Goal: Task Accomplishment & Management: Use online tool/utility

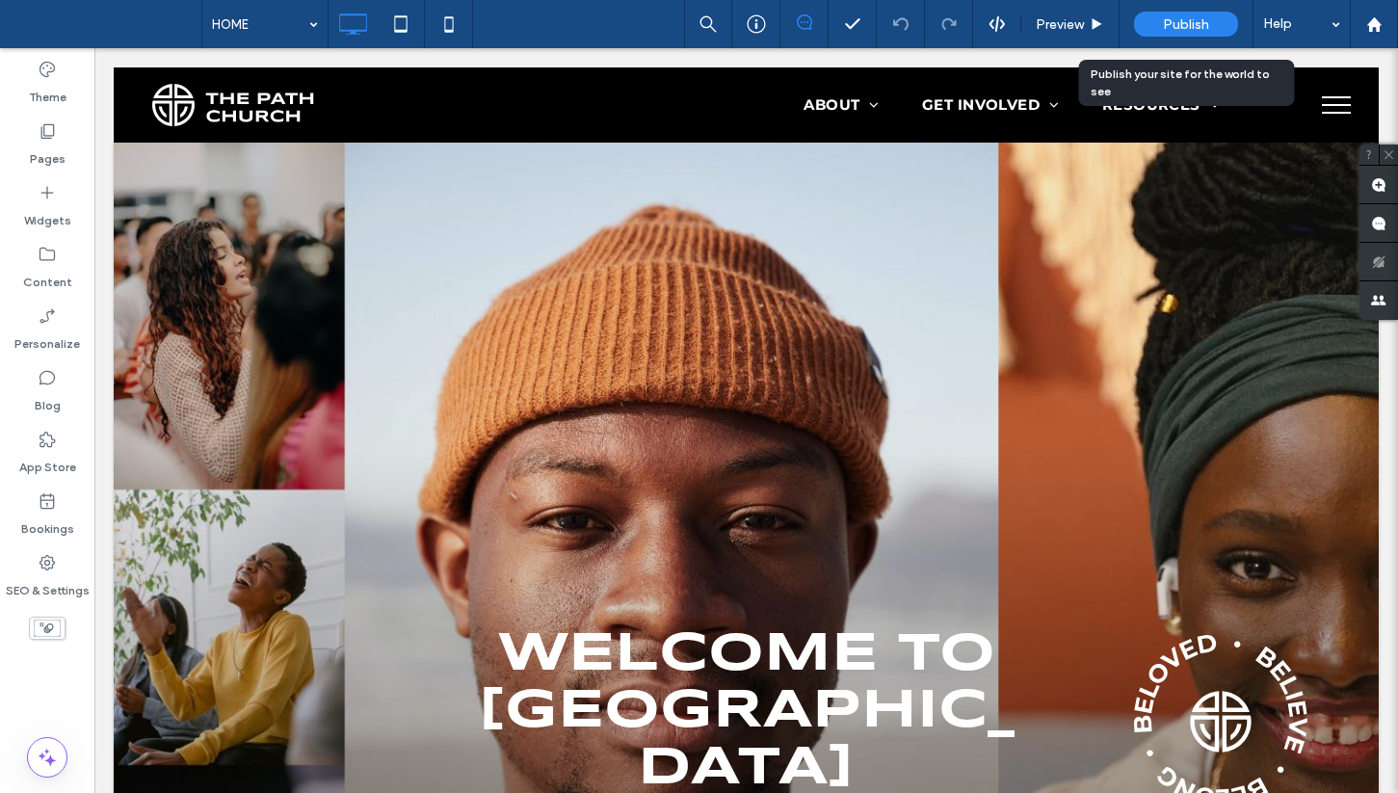
click at [1192, 26] on span "Publish" at bounding box center [1186, 24] width 46 height 16
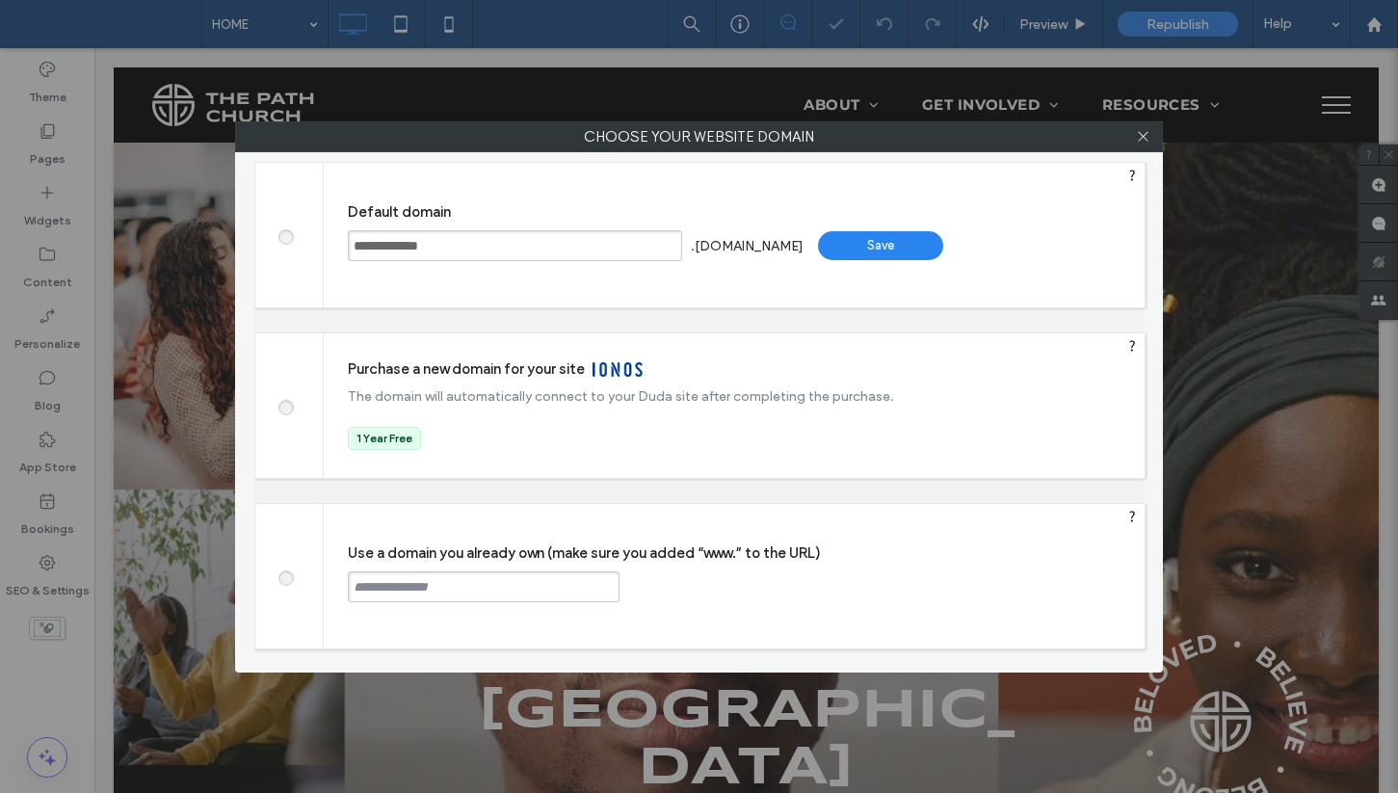
click at [933, 238] on div "Save" at bounding box center [880, 245] width 125 height 29
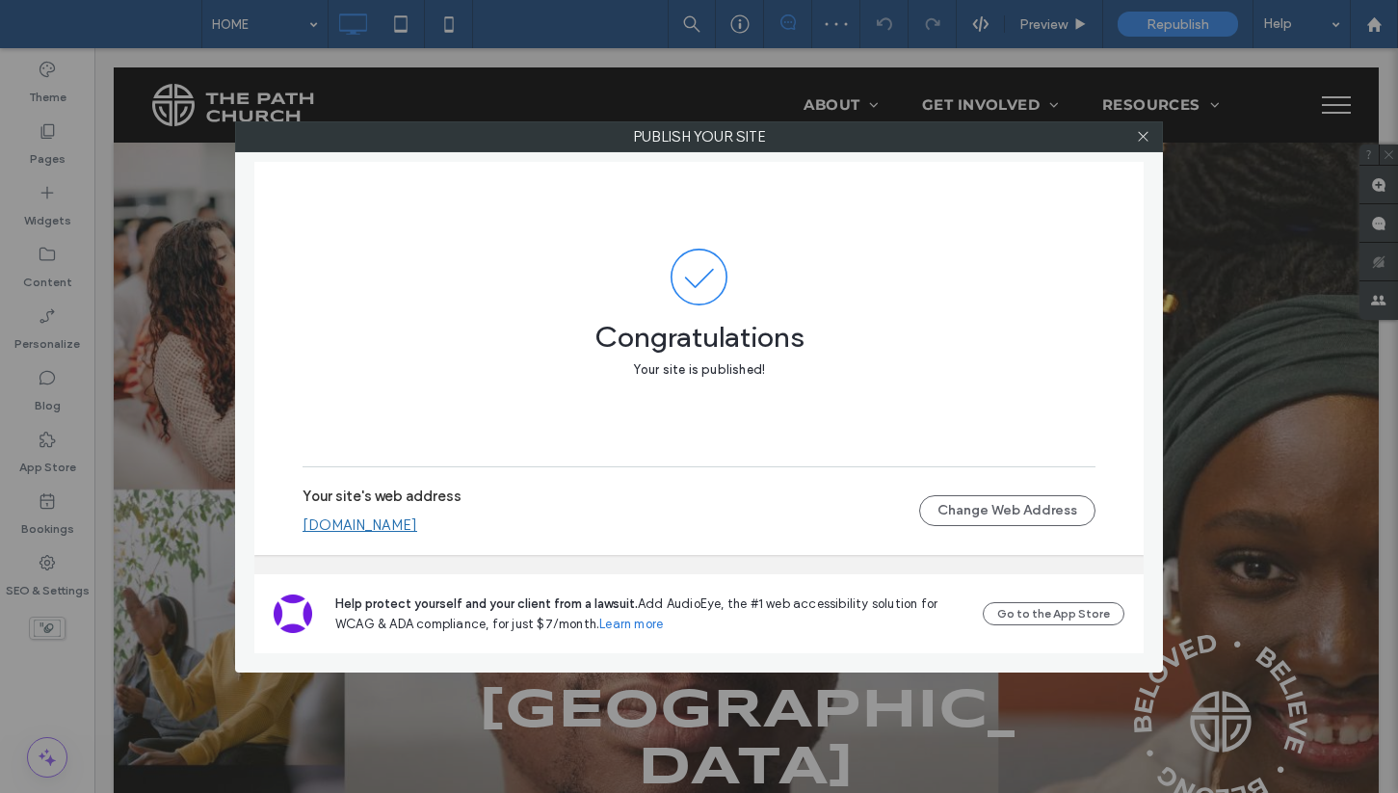
click at [417, 520] on link "[DOMAIN_NAME]" at bounding box center [360, 524] width 115 height 17
click at [1149, 130] on icon at bounding box center [1143, 136] width 14 height 14
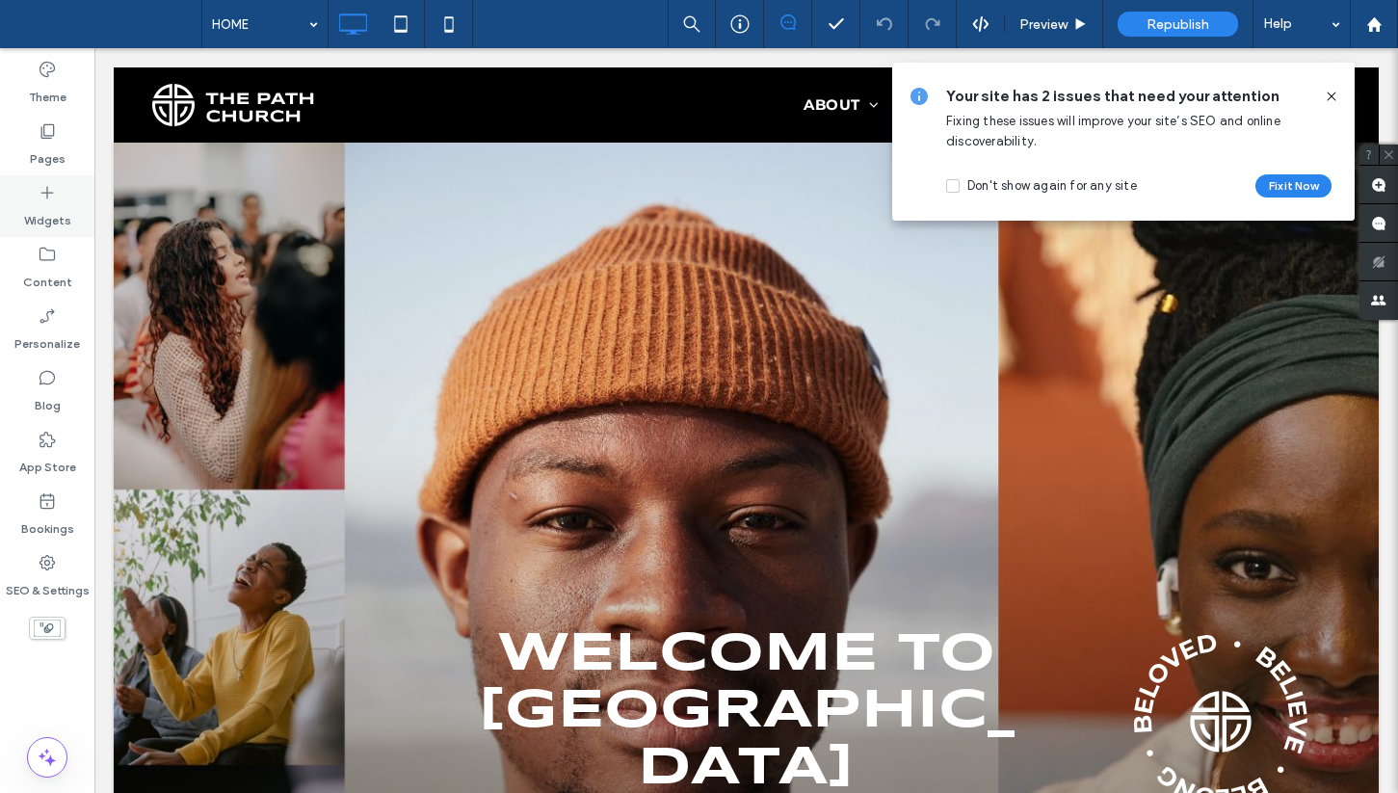
click at [55, 212] on label "Widgets" at bounding box center [47, 215] width 47 height 27
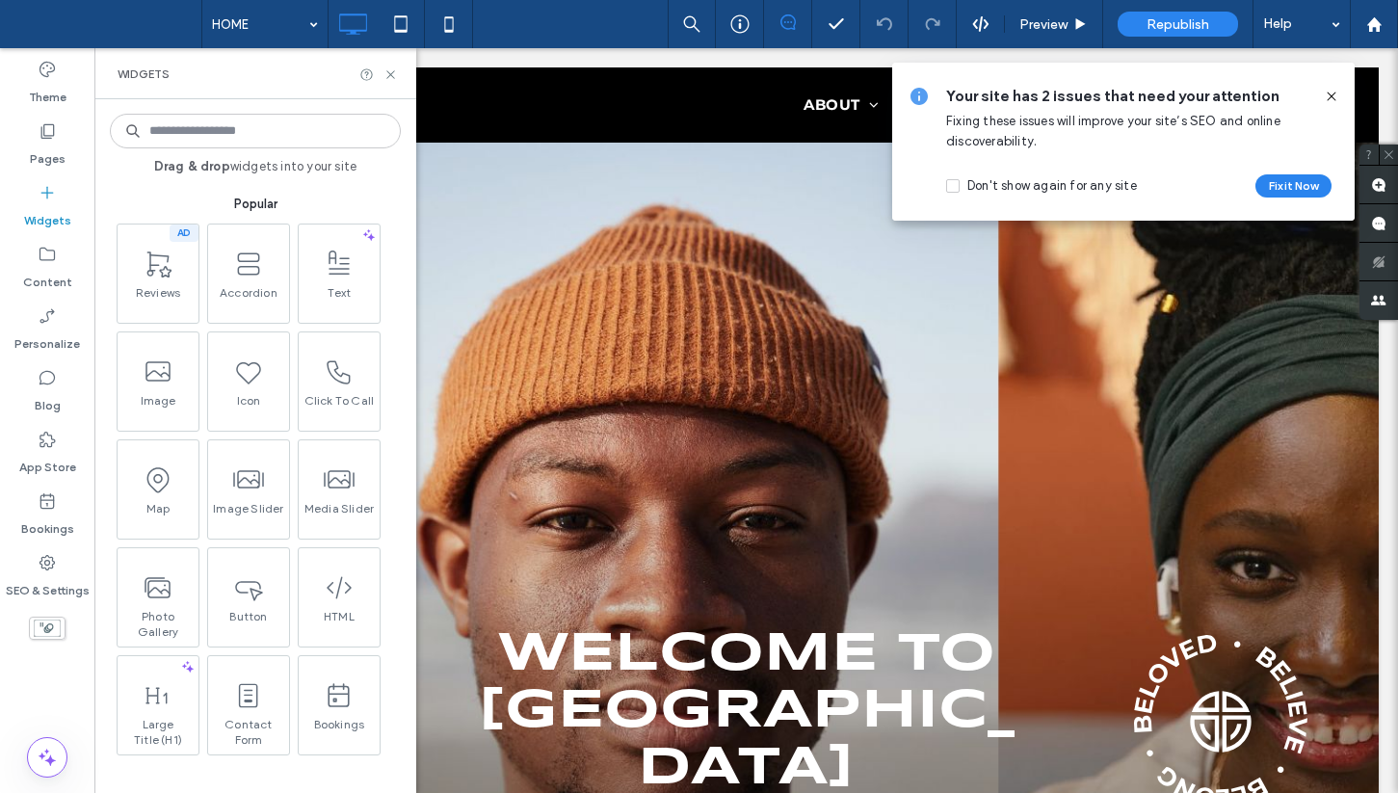
click at [1017, 185] on div "Don't show again for any site" at bounding box center [1052, 185] width 170 height 19
click at [1328, 92] on use at bounding box center [1331, 96] width 9 height 9
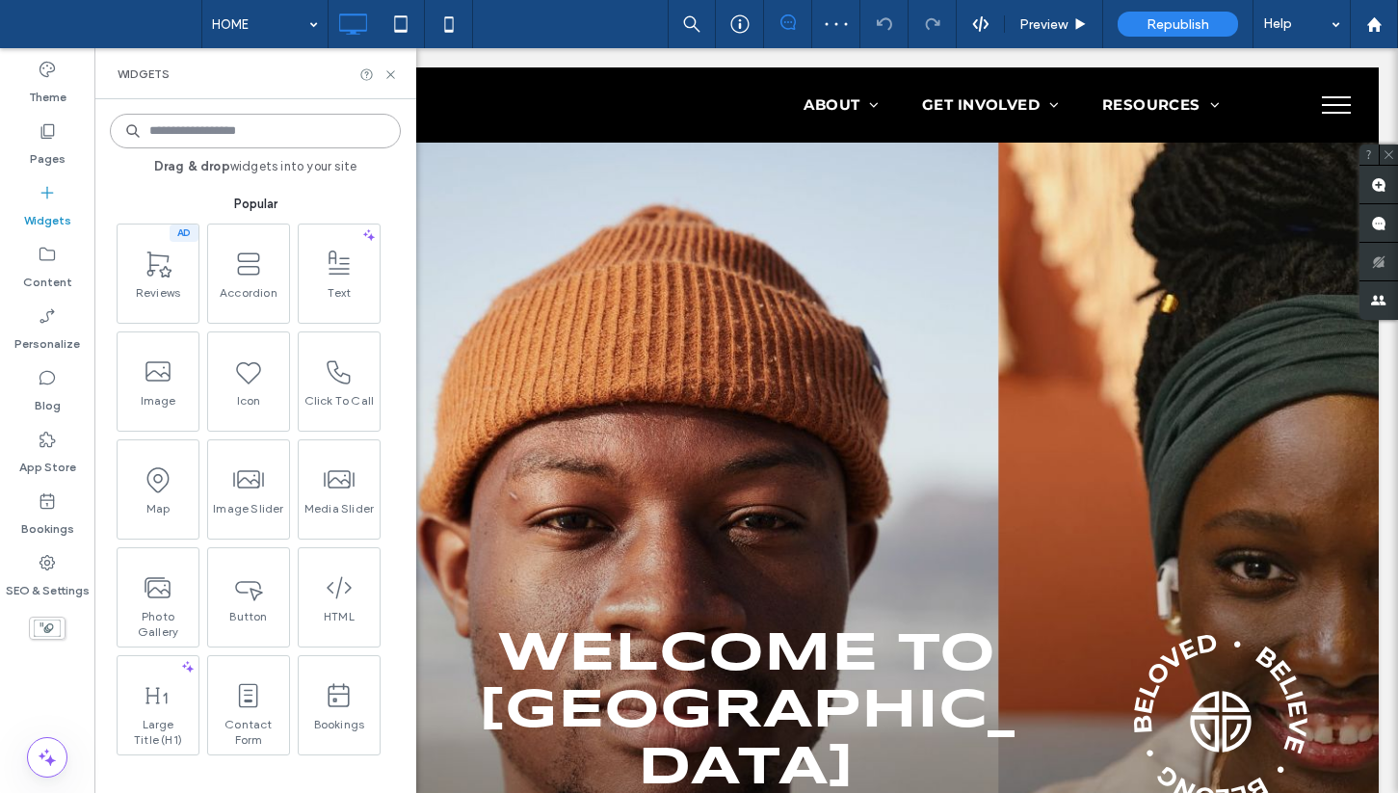
click at [289, 136] on input at bounding box center [255, 131] width 291 height 35
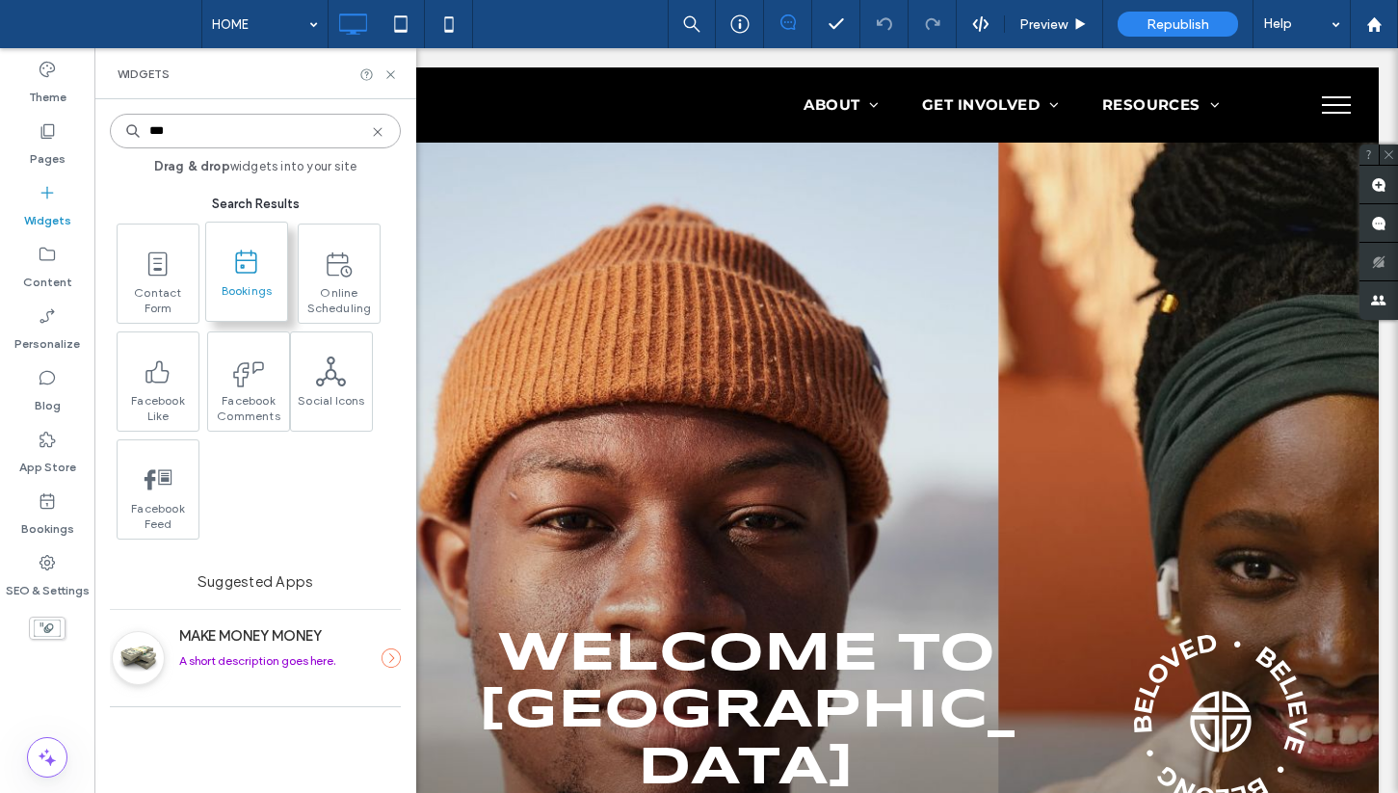
type input "***"
click at [255, 280] on span at bounding box center [247, 261] width 61 height 43
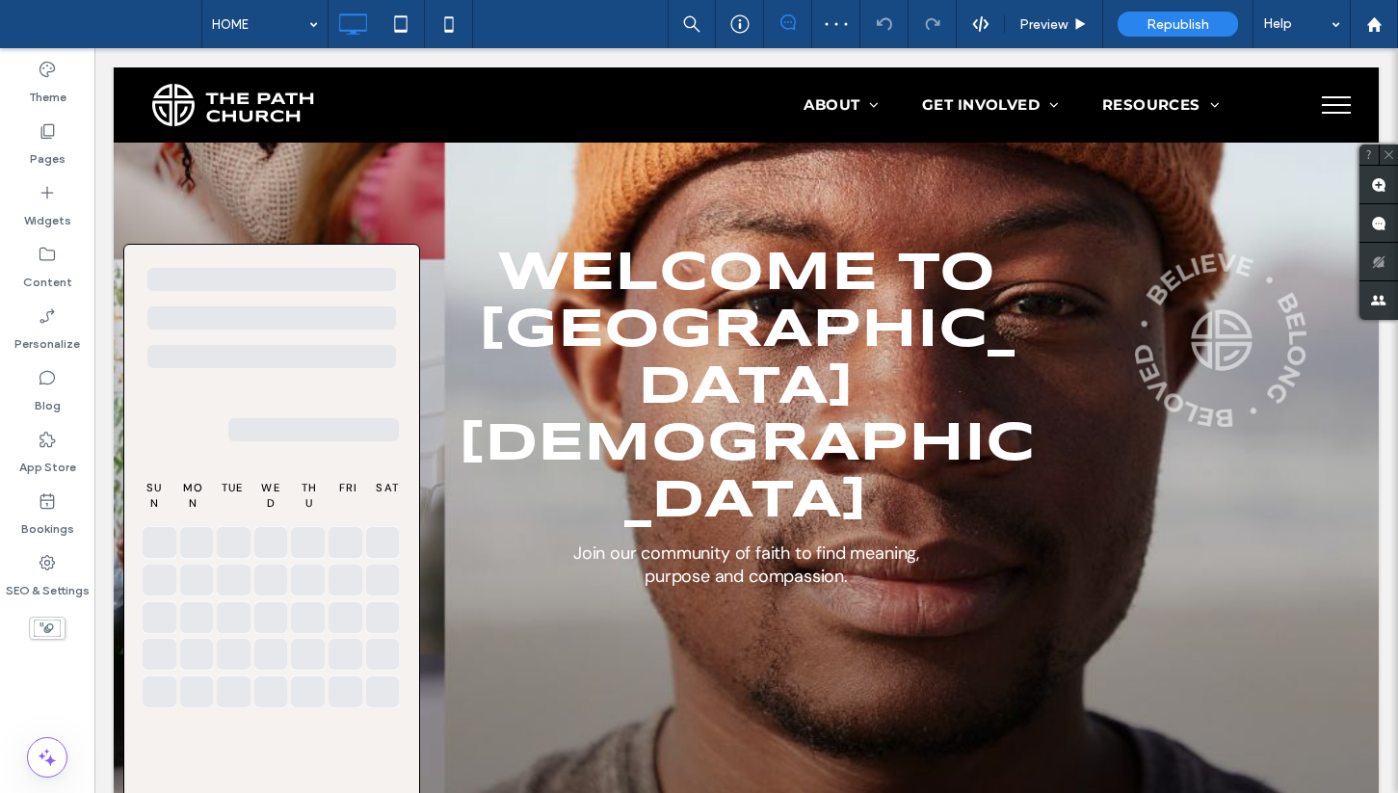
scroll to position [380, 0]
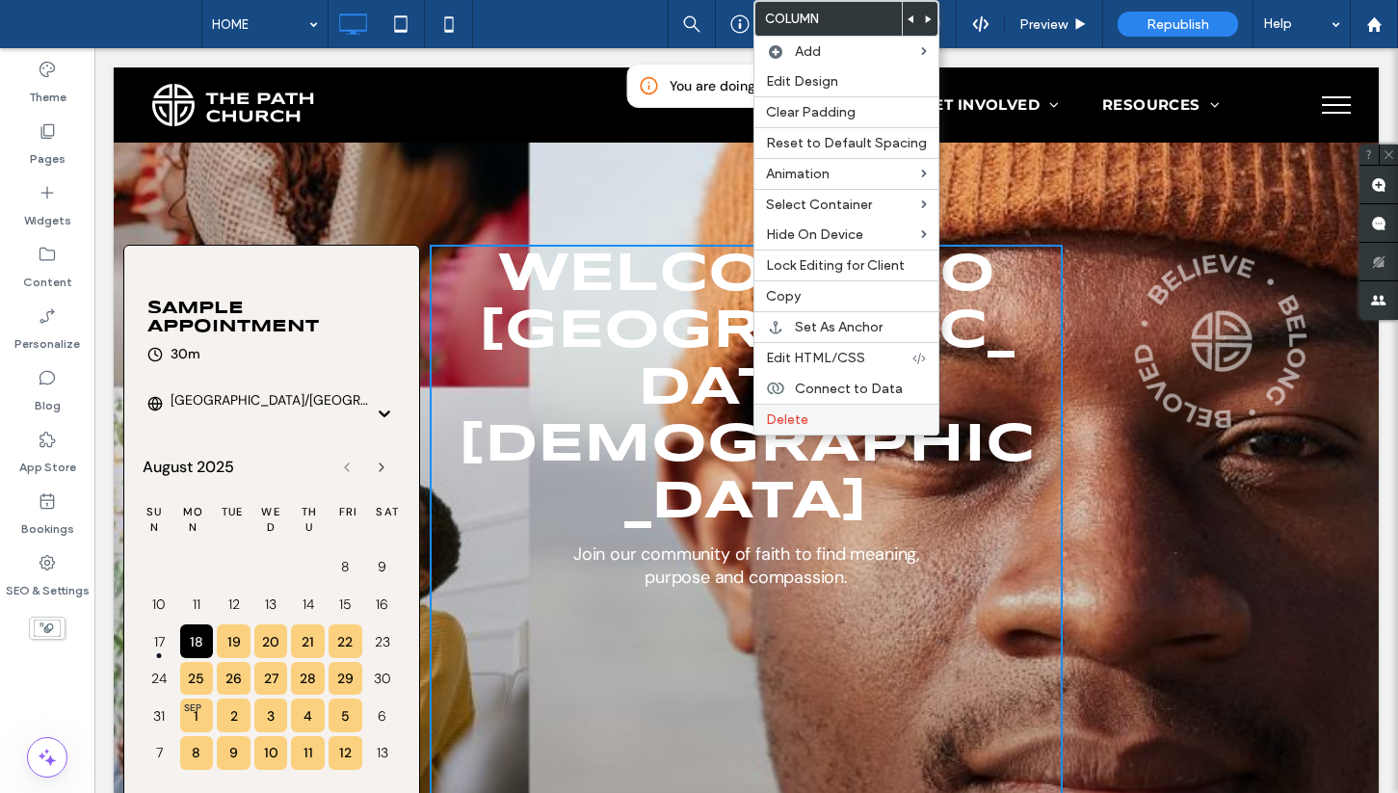
click at [817, 414] on label "Delete" at bounding box center [846, 419] width 161 height 16
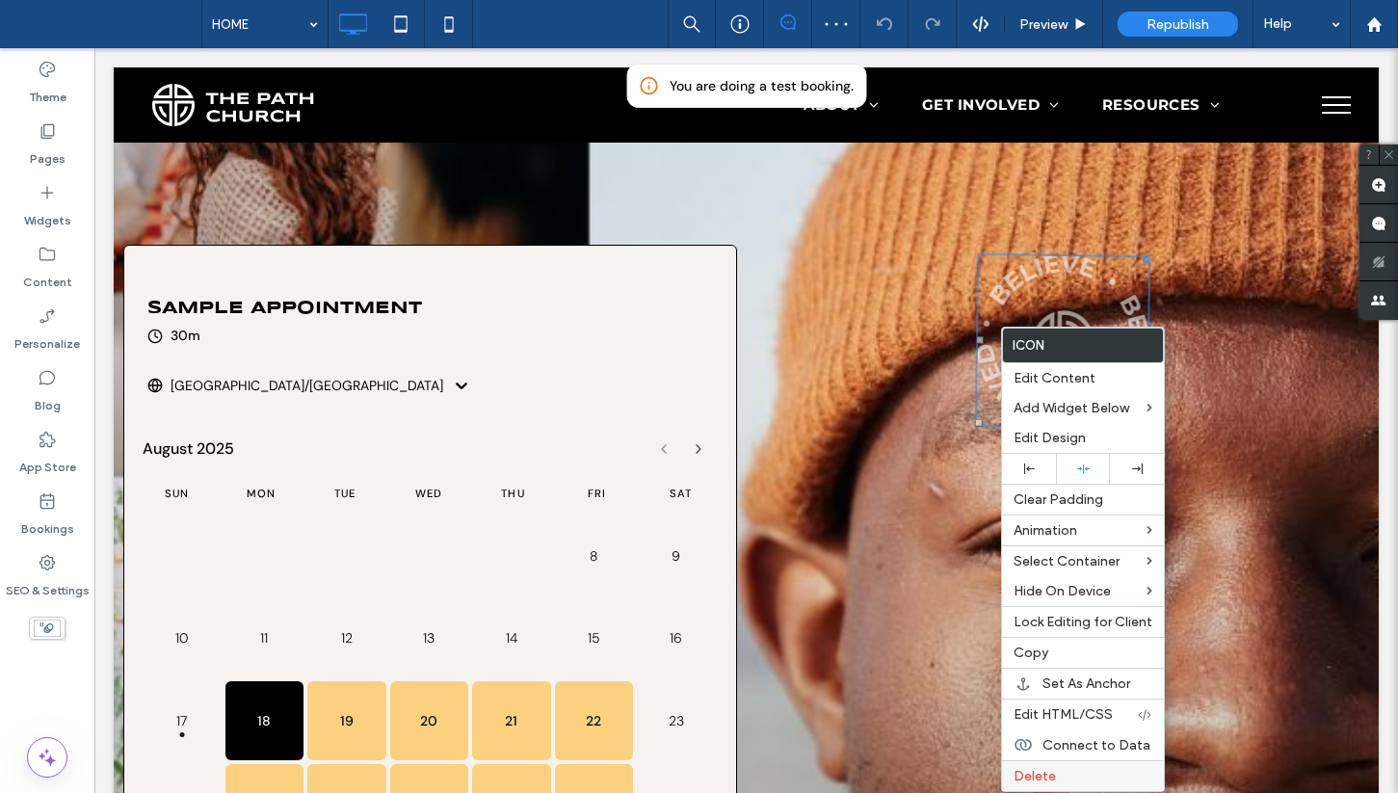
click at [1049, 772] on span "Delete" at bounding box center [1035, 776] width 42 height 16
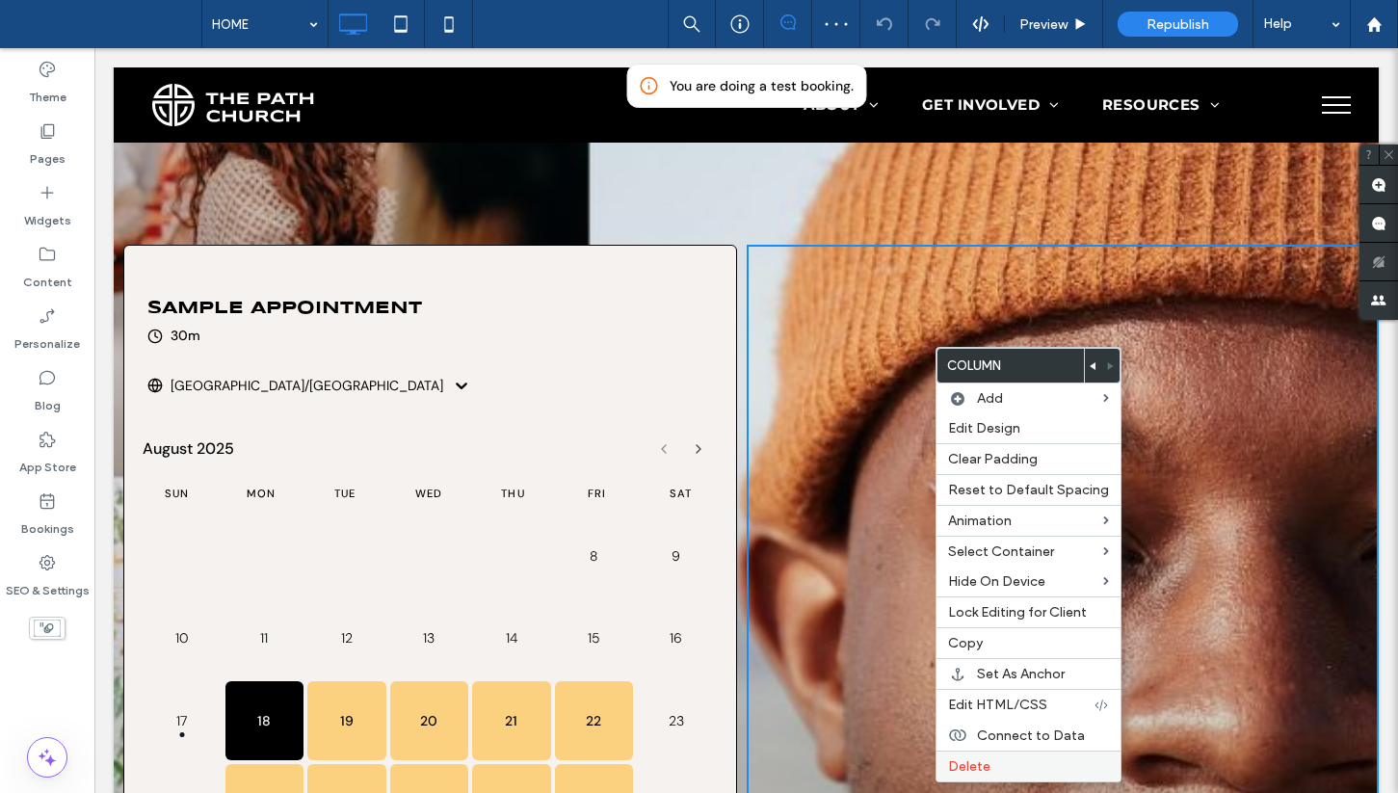
click at [1007, 762] on label "Delete" at bounding box center [1028, 766] width 161 height 16
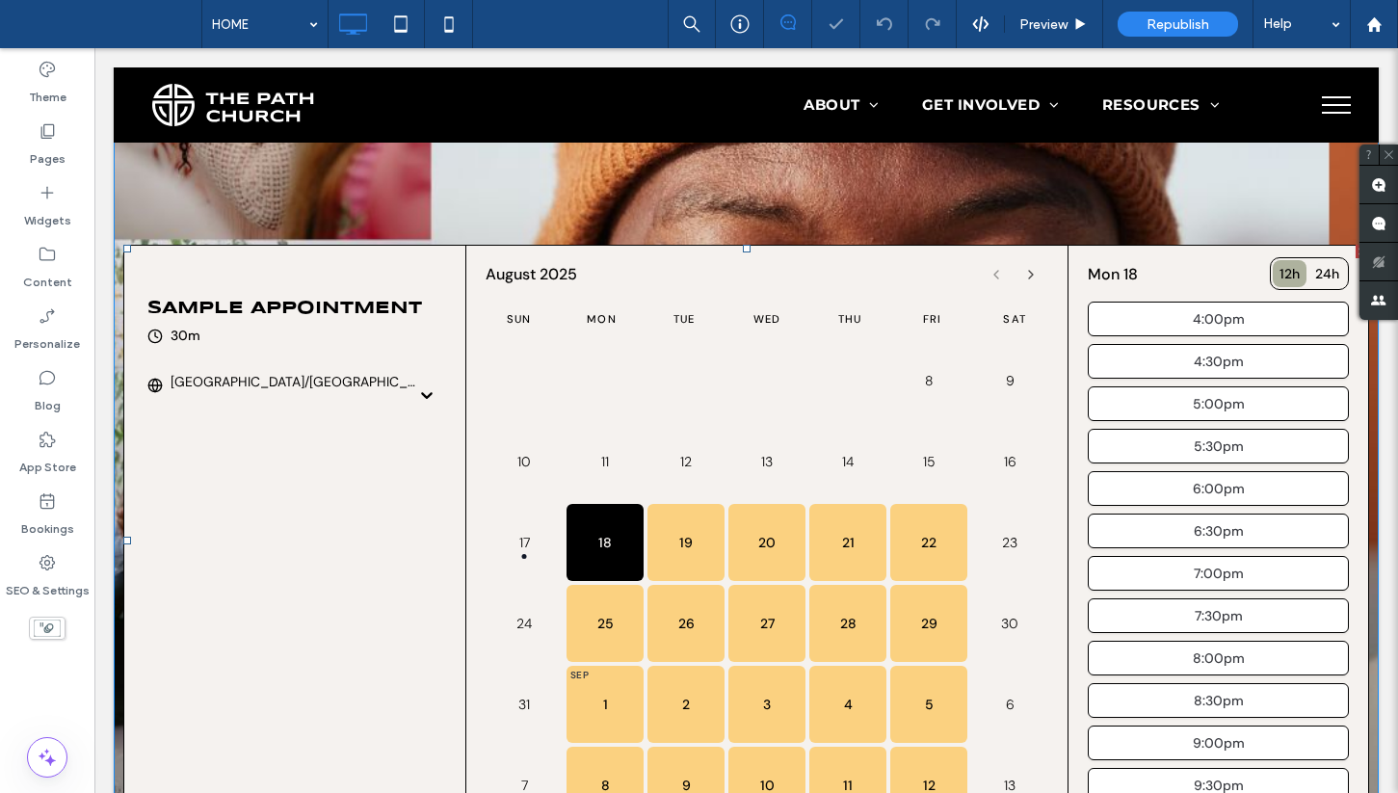
scroll to position [0, 0]
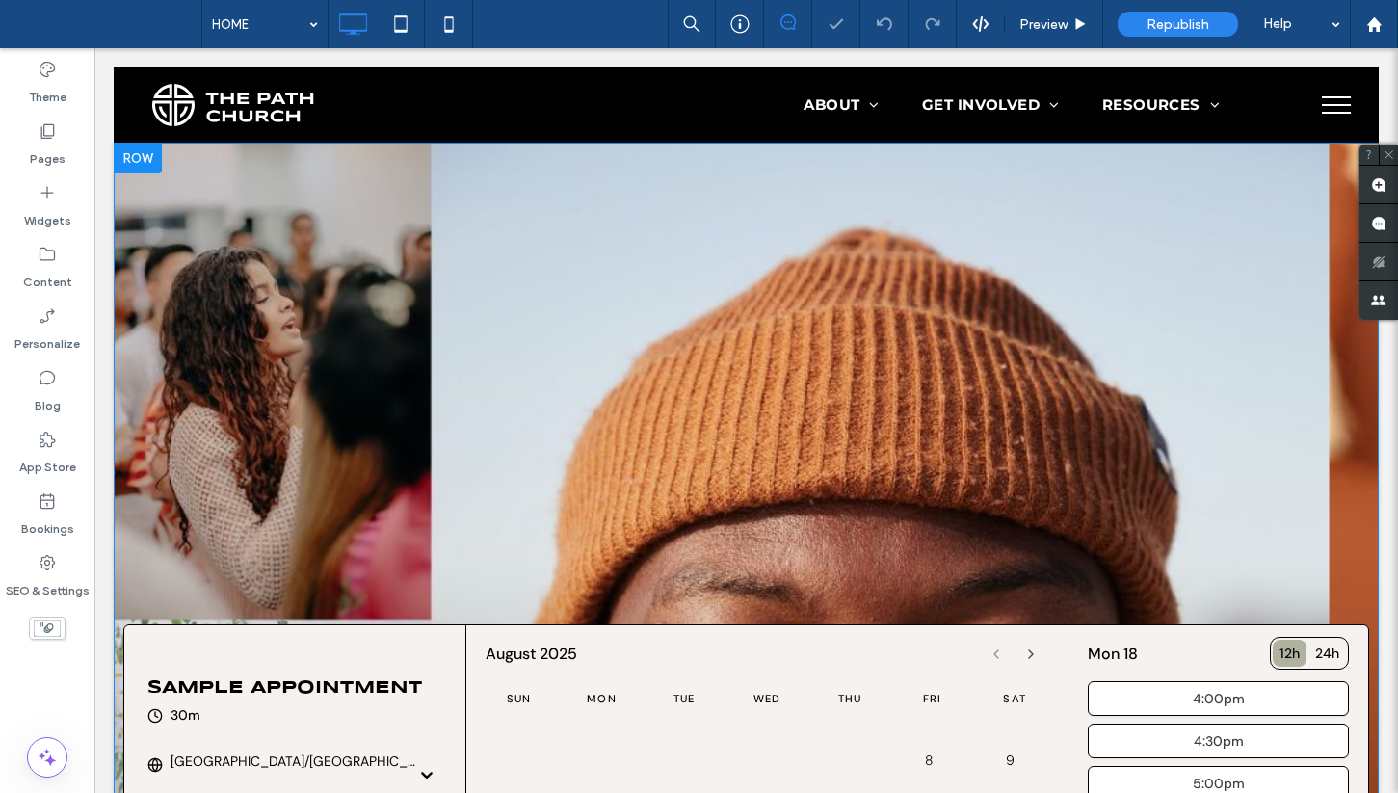
click at [138, 153] on div at bounding box center [138, 158] width 48 height 31
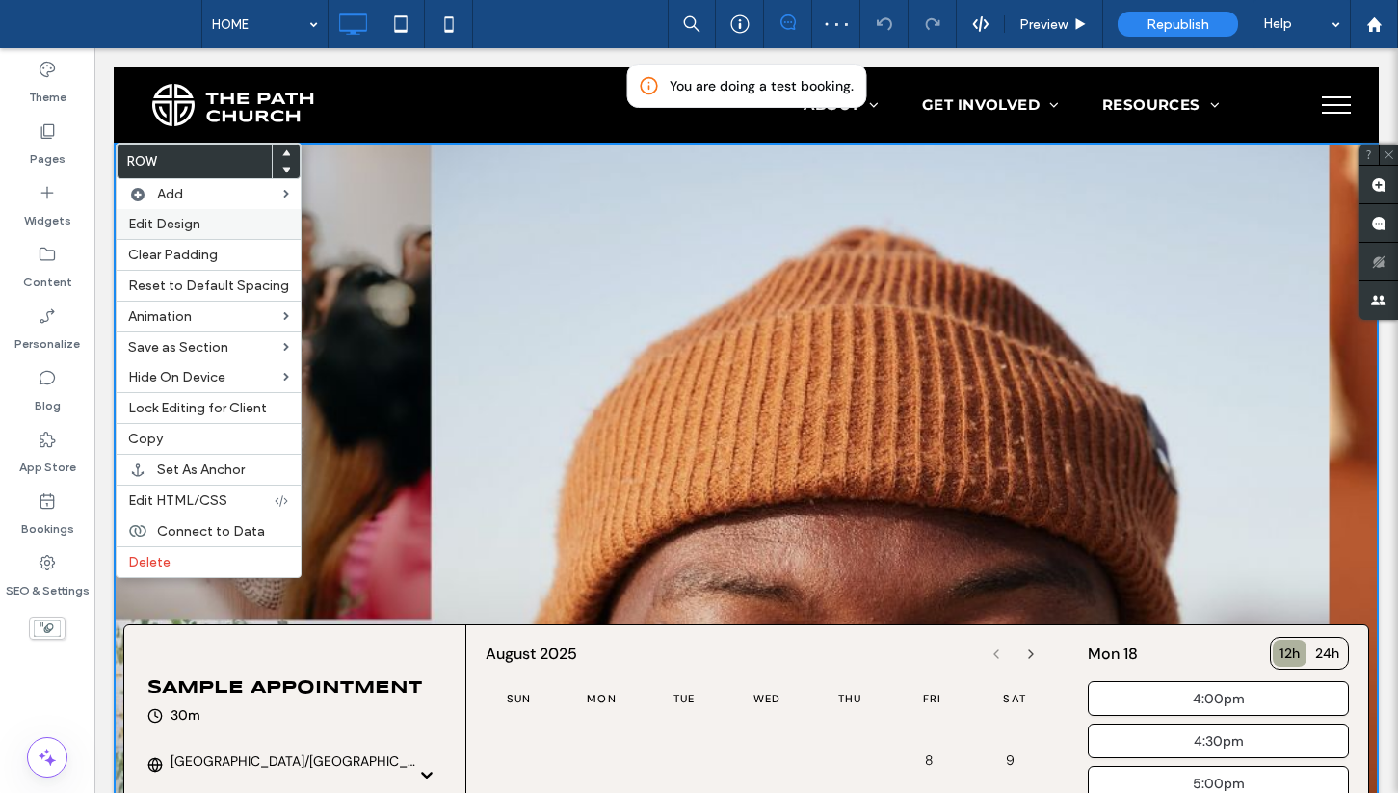
click at [223, 223] on label "Edit Design" at bounding box center [208, 224] width 161 height 16
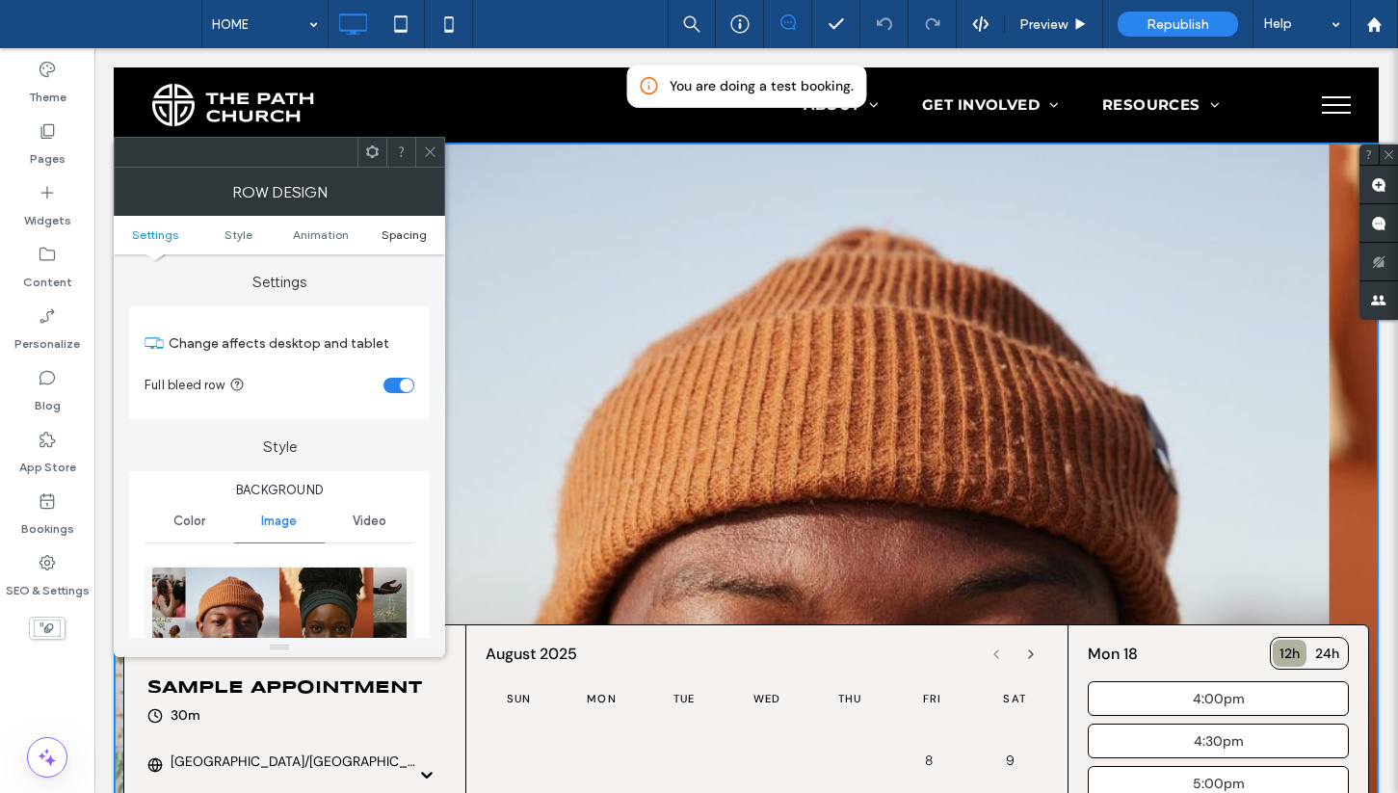
click at [405, 232] on span "Spacing" at bounding box center [404, 234] width 45 height 14
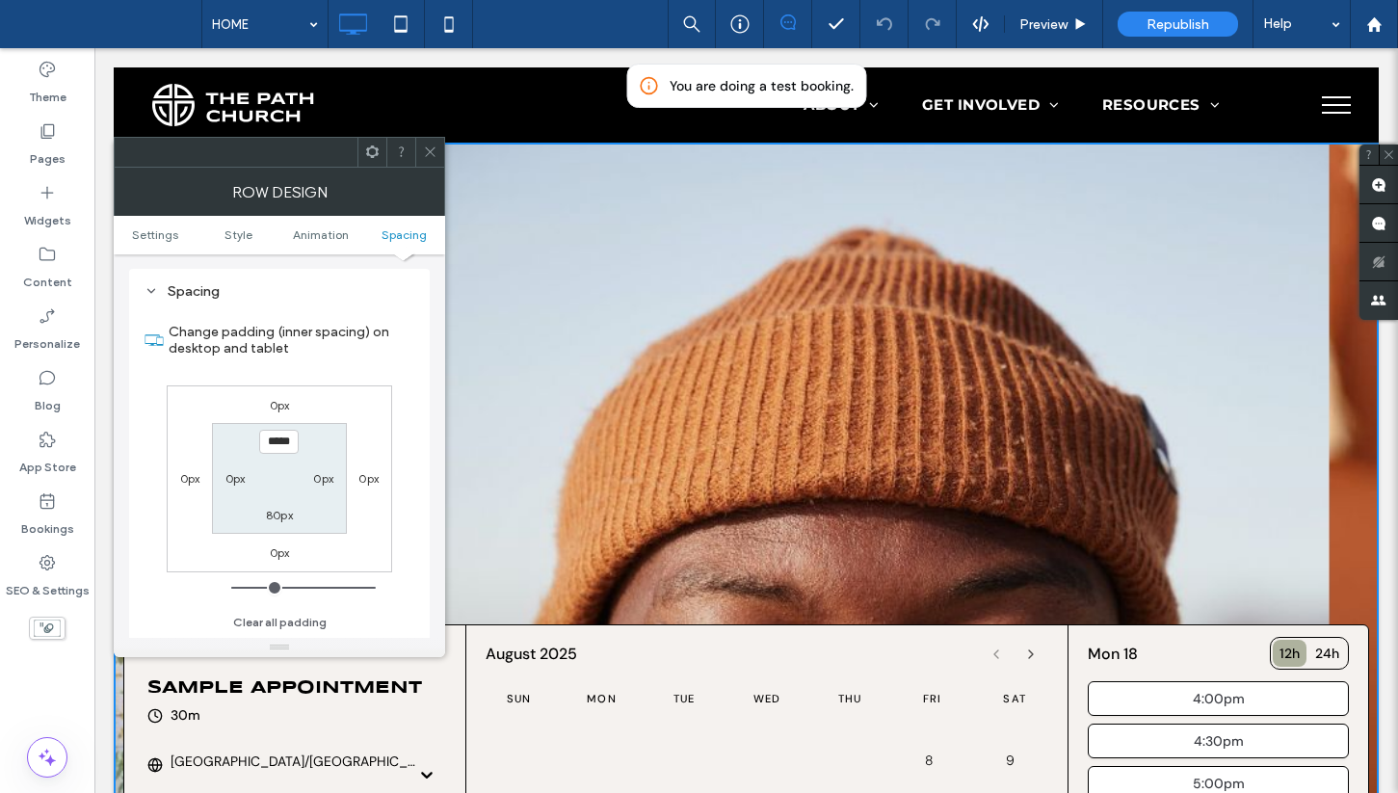
scroll to position [1249, 0]
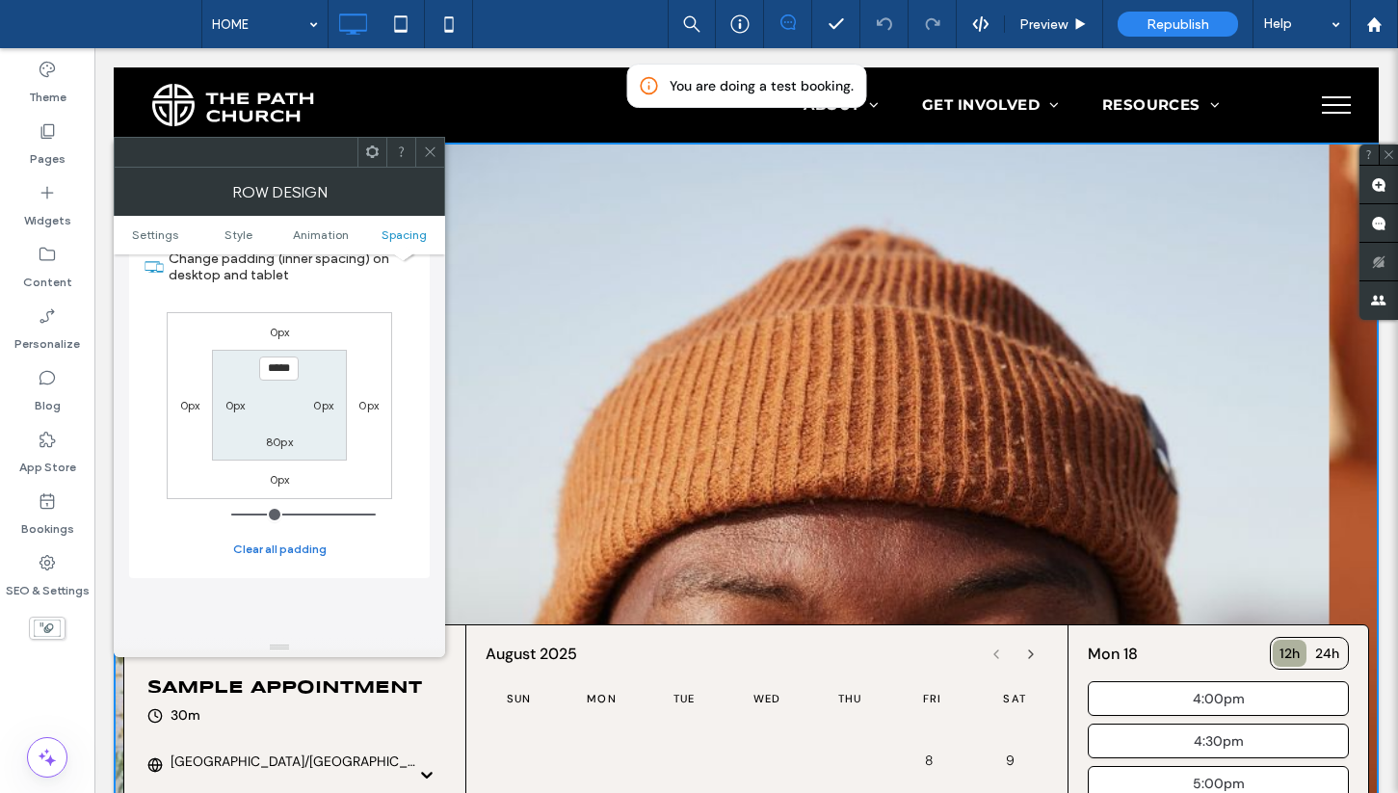
click at [277, 548] on button "Clear all padding" at bounding box center [279, 549] width 93 height 23
type input "***"
type input "*"
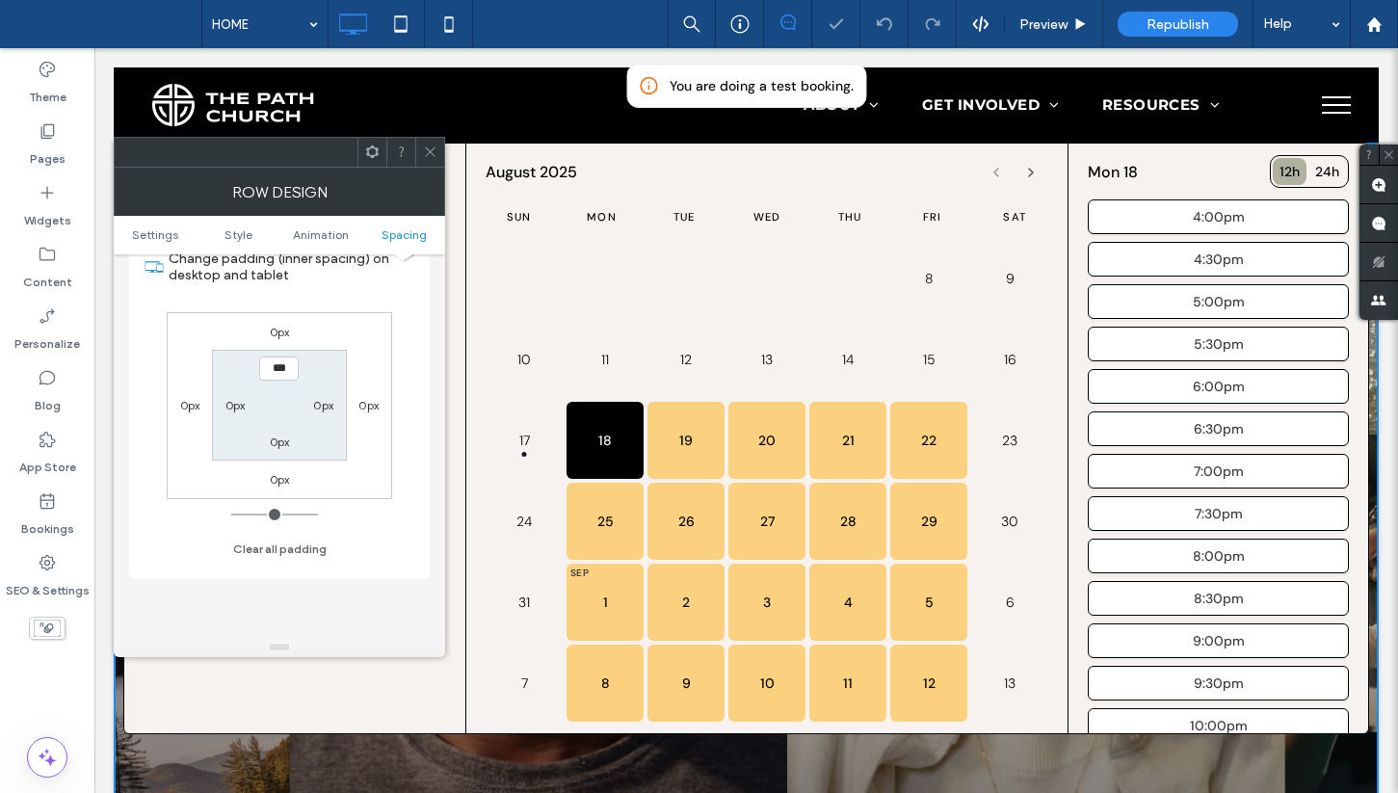
click at [435, 149] on icon at bounding box center [430, 152] width 14 height 14
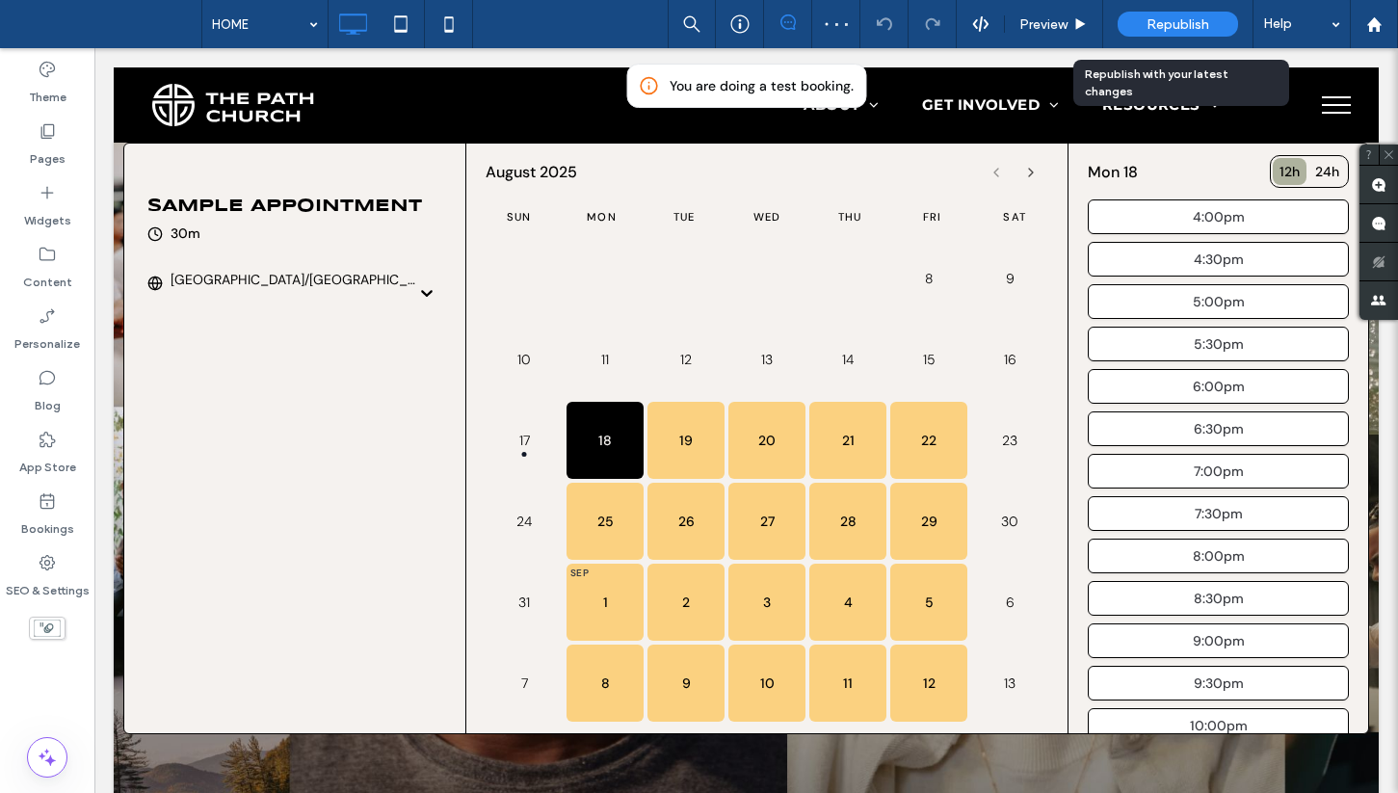
click at [1147, 22] on span "Republish" at bounding box center [1178, 24] width 63 height 16
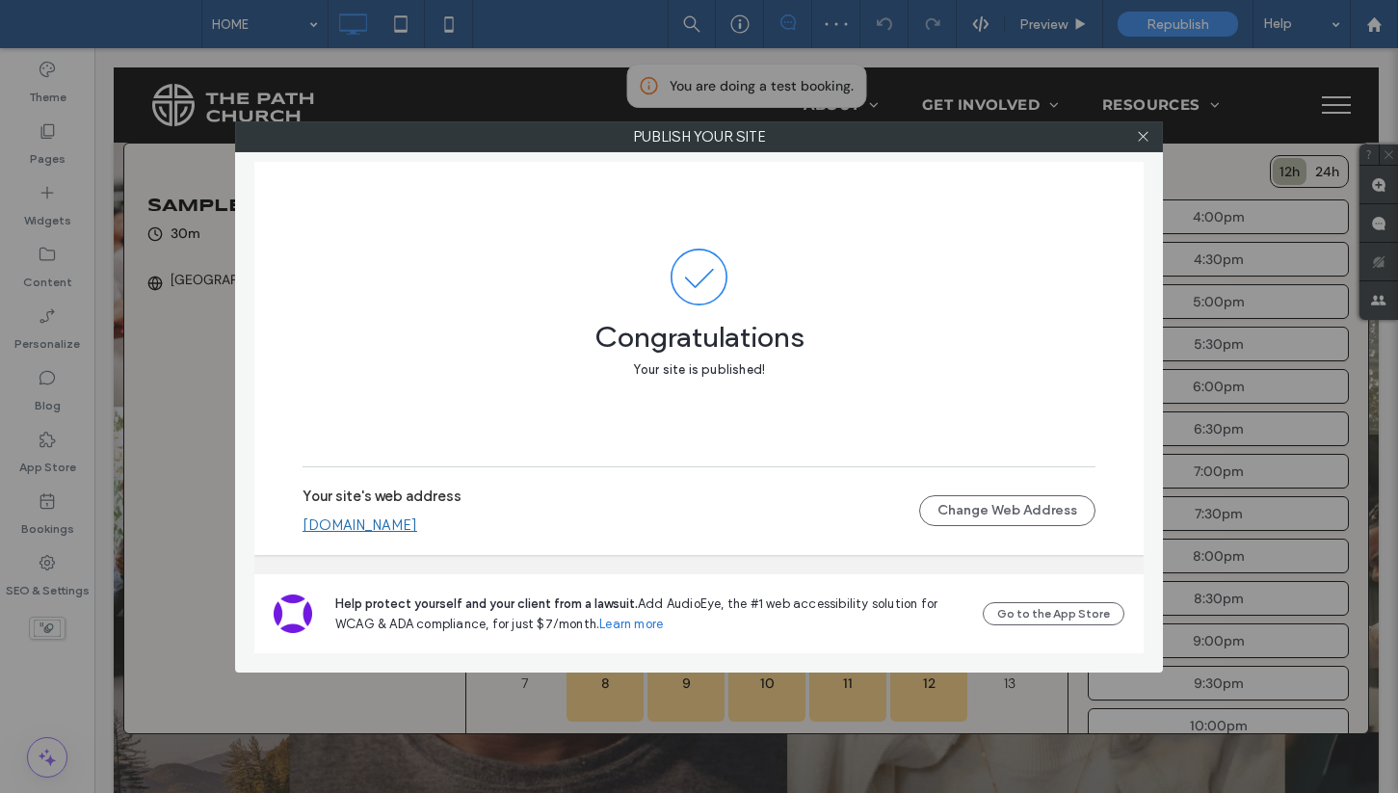
click at [417, 523] on link "[DOMAIN_NAME]" at bounding box center [360, 524] width 115 height 17
click at [1140, 131] on icon at bounding box center [1143, 136] width 14 height 14
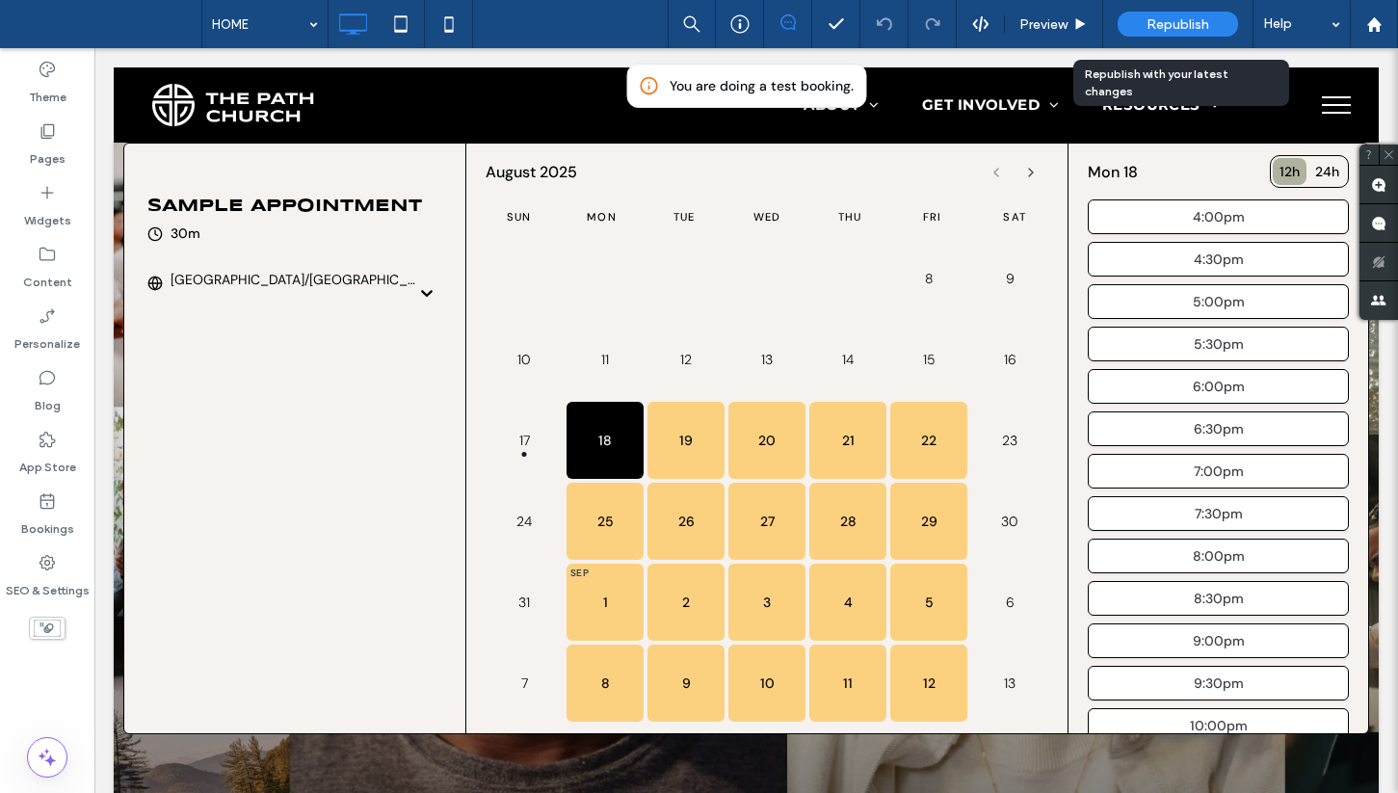
click at [1205, 28] on span "Republish" at bounding box center [1178, 24] width 63 height 16
